Goal: Find specific page/section: Find specific page/section

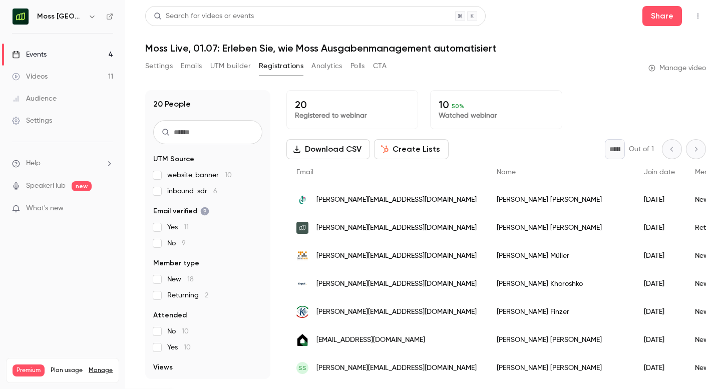
click at [87, 17] on button "button" at bounding box center [92, 17] width 12 height 12
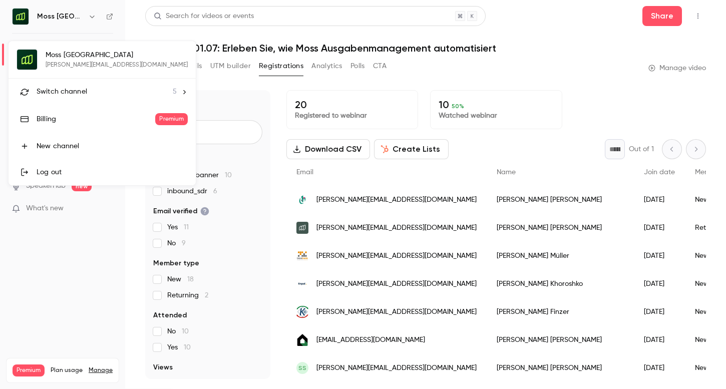
click at [340, 67] on div at bounding box center [363, 194] width 726 height 389
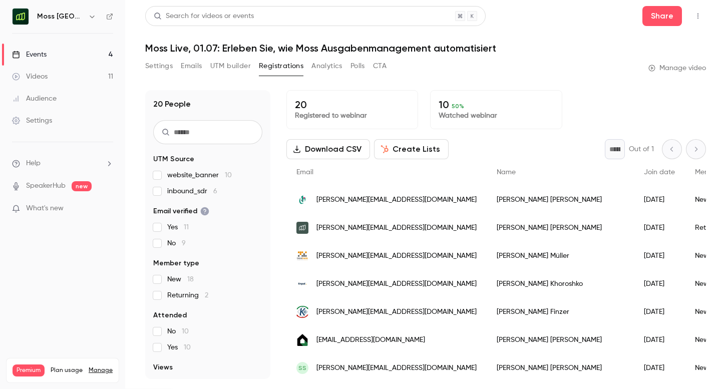
click at [87, 19] on button "button" at bounding box center [92, 17] width 12 height 12
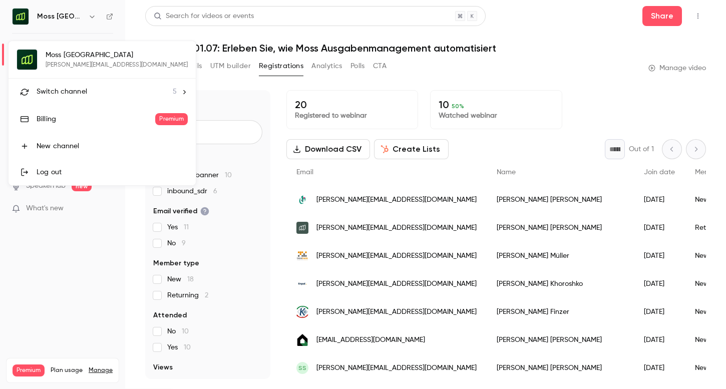
click at [236, 84] on div at bounding box center [363, 194] width 726 height 389
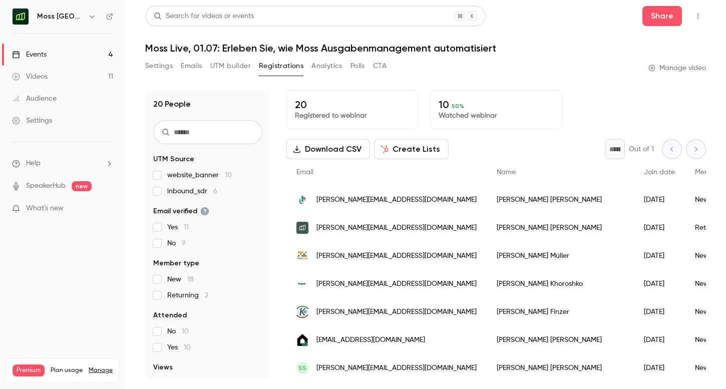
click at [89, 18] on icon "button" at bounding box center [92, 17] width 8 height 8
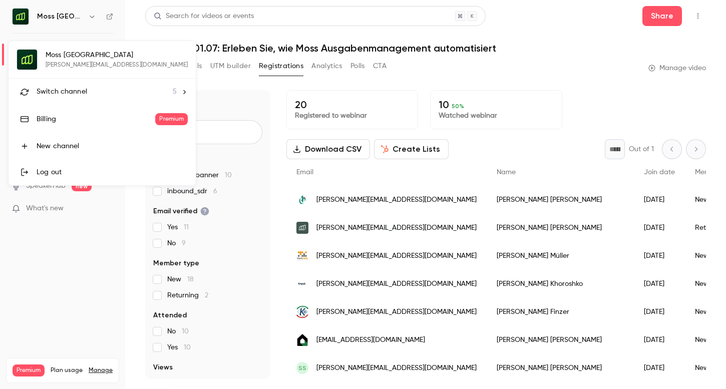
click at [72, 96] on span "Switch channel" at bounding box center [62, 92] width 51 height 11
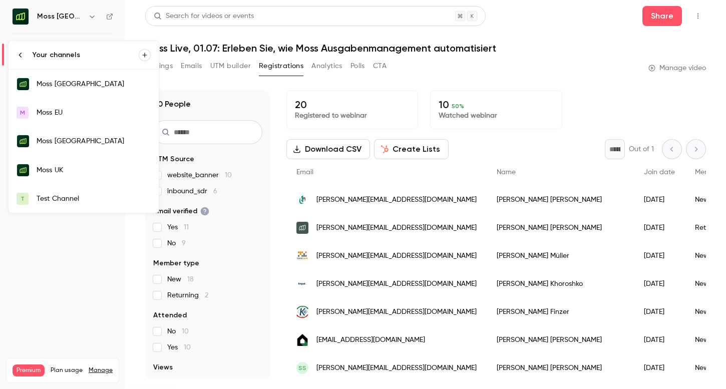
click at [69, 93] on link "Moss [GEOGRAPHIC_DATA]" at bounding box center [84, 84] width 150 height 29
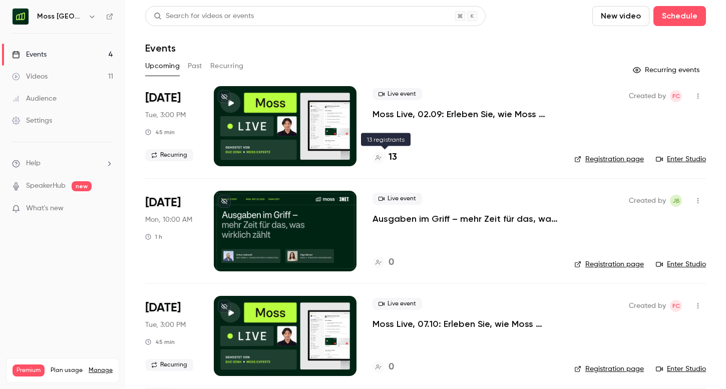
click at [392, 161] on h4 "13" at bounding box center [393, 158] width 9 height 14
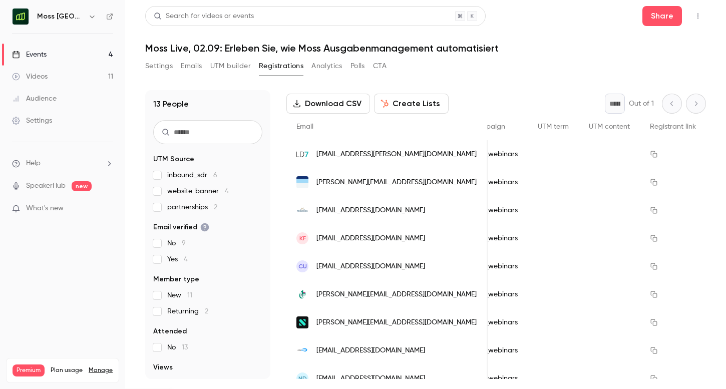
scroll to position [43, 0]
